Goal: Task Accomplishment & Management: Use online tool/utility

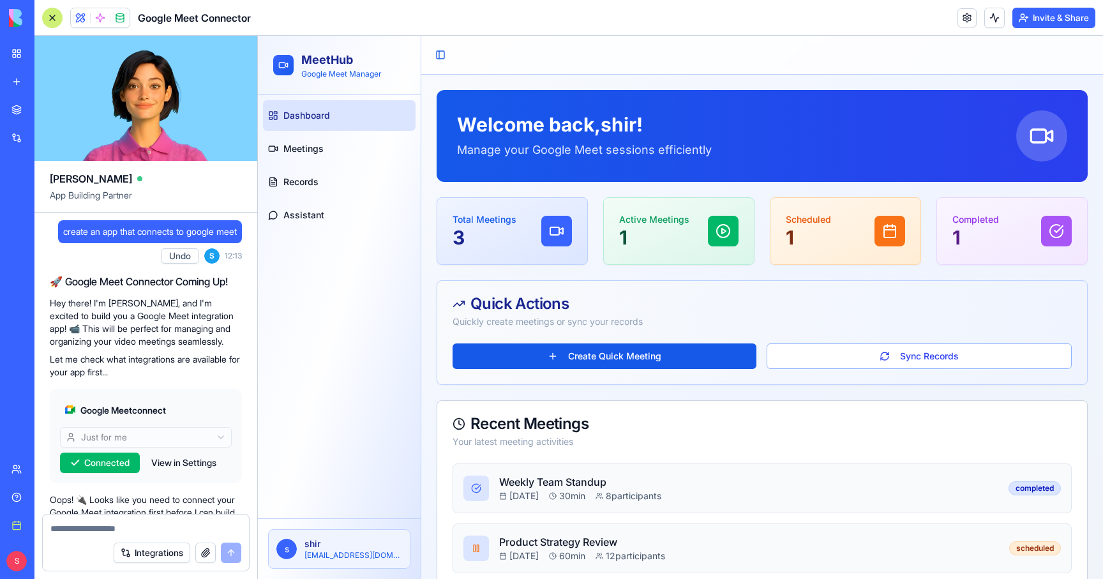
scroll to position [809, 0]
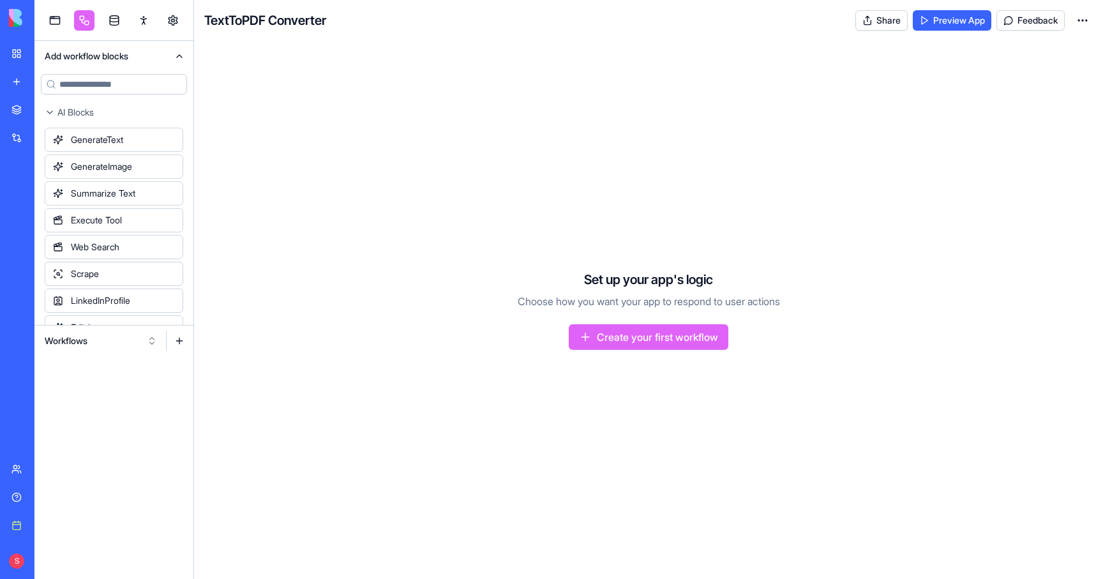
click at [20, 49] on link "My workspace" at bounding box center [29, 54] width 51 height 26
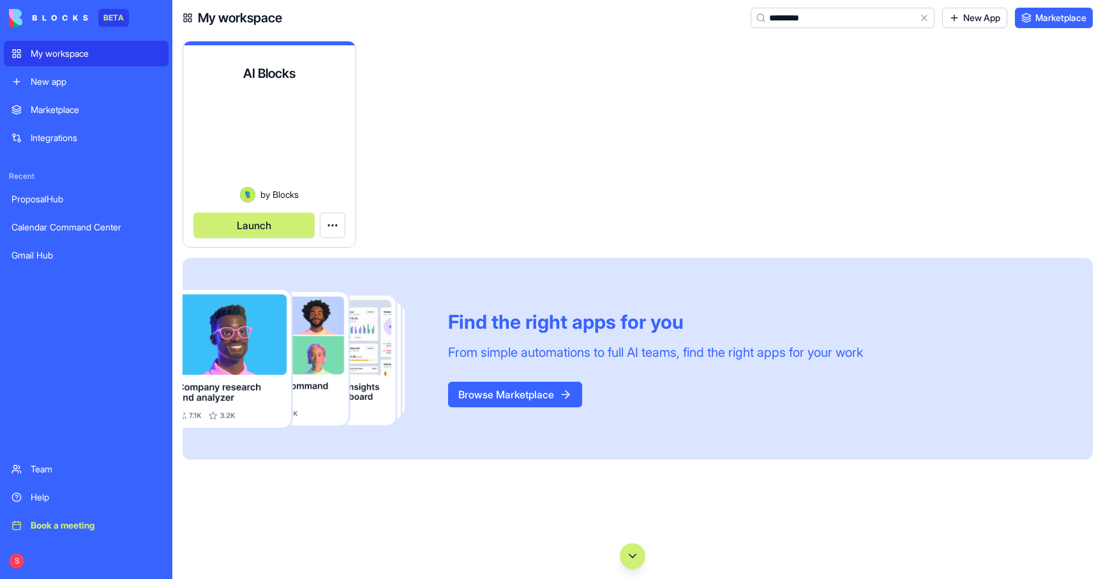
type input "*********"
click at [289, 142] on div at bounding box center [269, 144] width 152 height 86
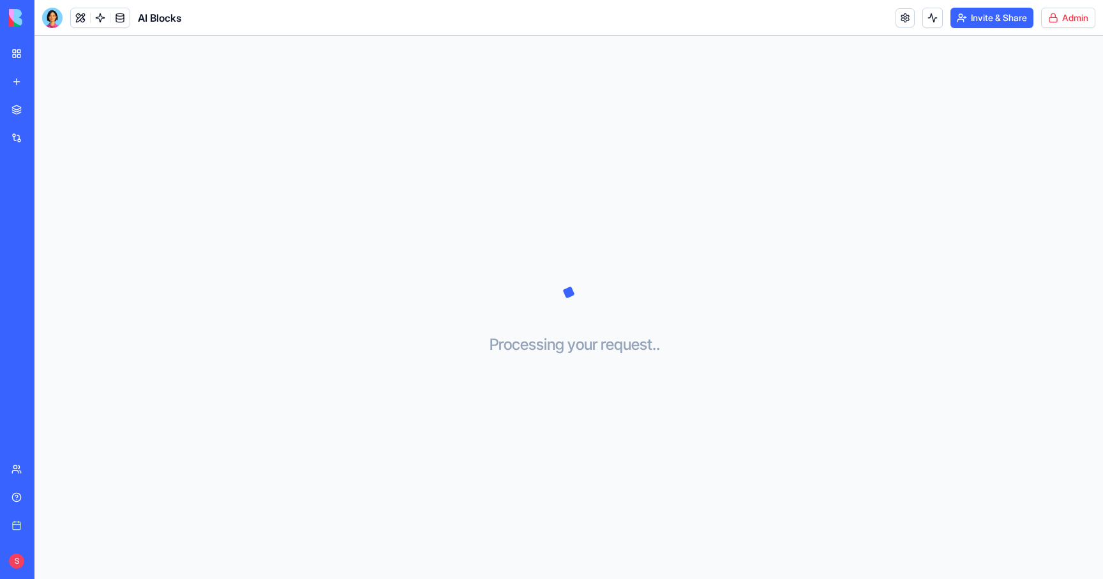
click at [1079, 19] on html "BETA My workspace New app Marketplace Integrations Recent ProposalHub Calendar …" at bounding box center [551, 289] width 1103 height 579
click at [1049, 110] on span "Switch to old builder" at bounding box center [1042, 113] width 82 height 13
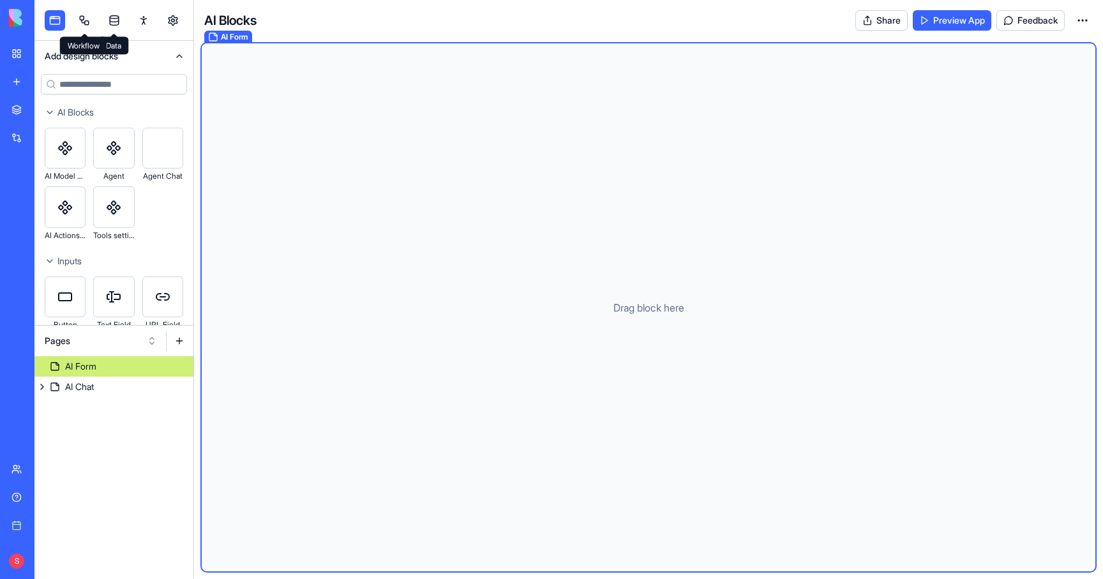
click at [91, 26] on link at bounding box center [84, 20] width 20 height 20
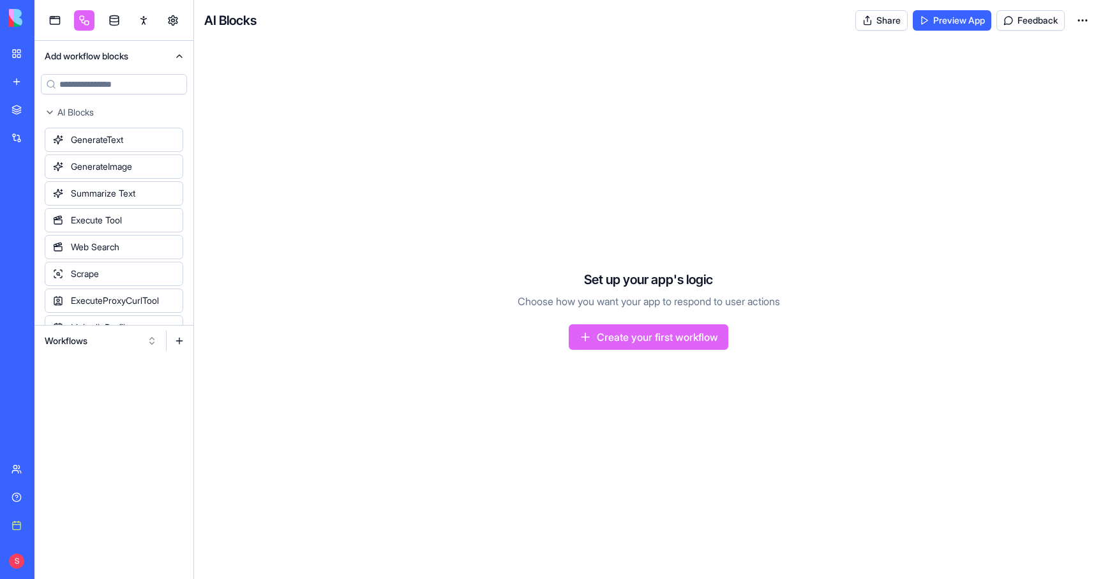
click at [103, 332] on button "Workflows" at bounding box center [100, 341] width 125 height 20
click at [86, 407] on div "Actions" at bounding box center [100, 408] width 121 height 20
